Goal: Check status: Check status

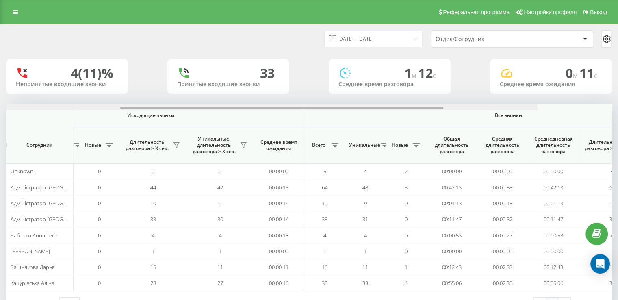
drag, startPoint x: 345, startPoint y: 106, endPoint x: 587, endPoint y: 102, distance: 241.8
click at [587, 102] on div "[DATE] - [DATE] Отдел/Сотрудник 4 (11)% Непринятые входящие звонки 33 Принятые …" at bounding box center [309, 170] width 606 height 290
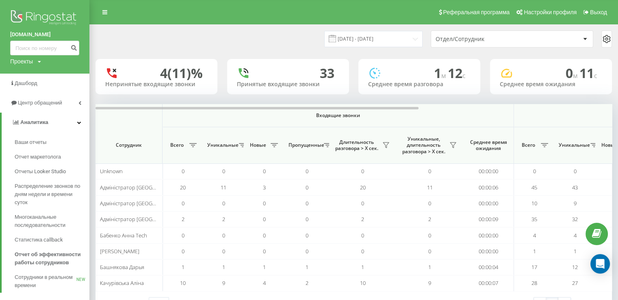
click at [31, 55] on form at bounding box center [44, 48] width 69 height 15
click at [32, 52] on input at bounding box center [44, 48] width 69 height 15
paste input "380961467046"
type input "380961467046"
click at [73, 44] on icon "submit" at bounding box center [73, 46] width 7 height 5
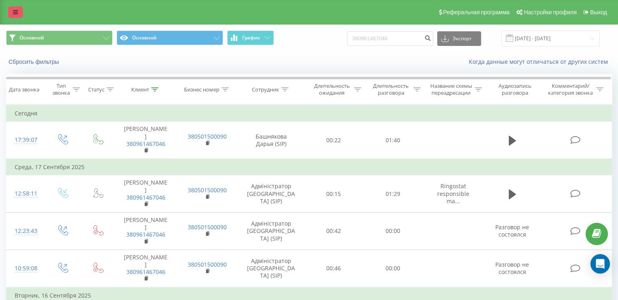
click at [17, 12] on icon at bounding box center [15, 12] width 5 height 6
